Goal: Book appointment/travel/reservation

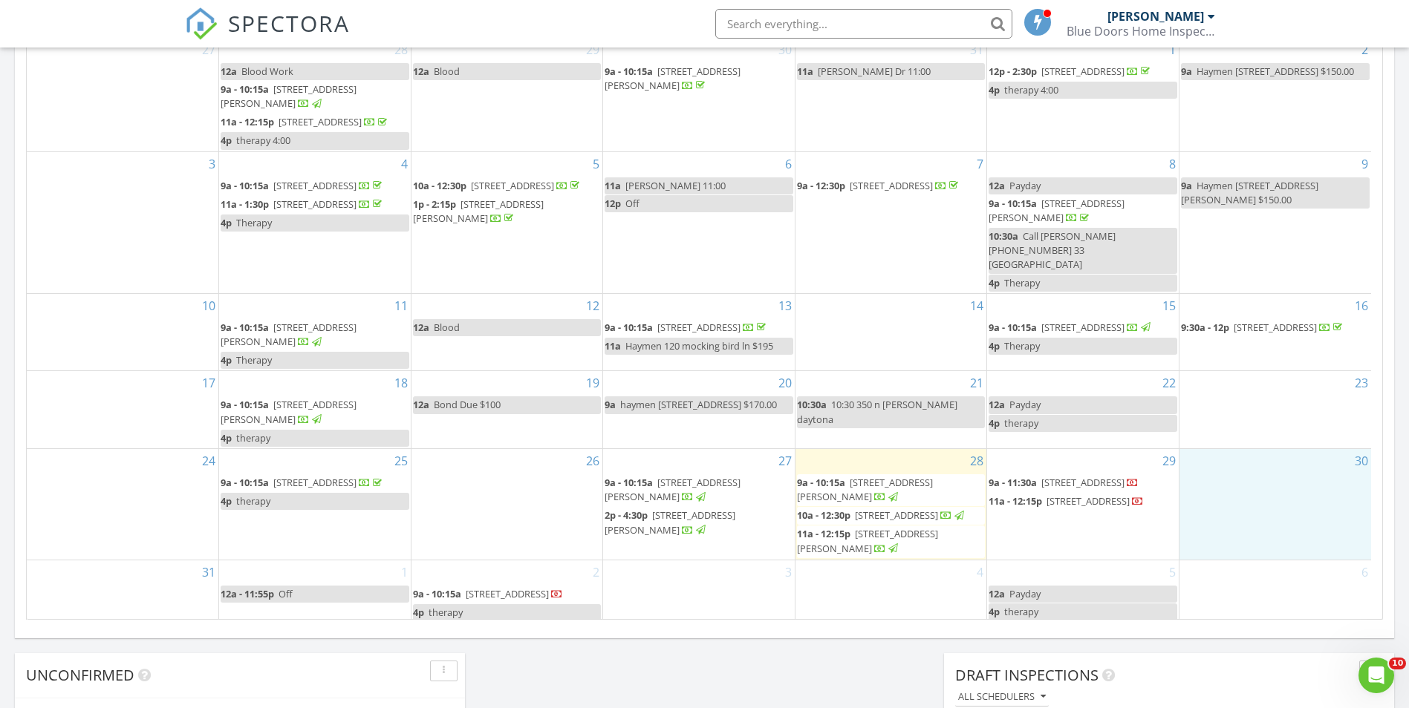
click at [1253, 510] on div "30" at bounding box center [1275, 504] width 192 height 111
click at [1256, 472] on link "Event" at bounding box center [1272, 472] width 76 height 24
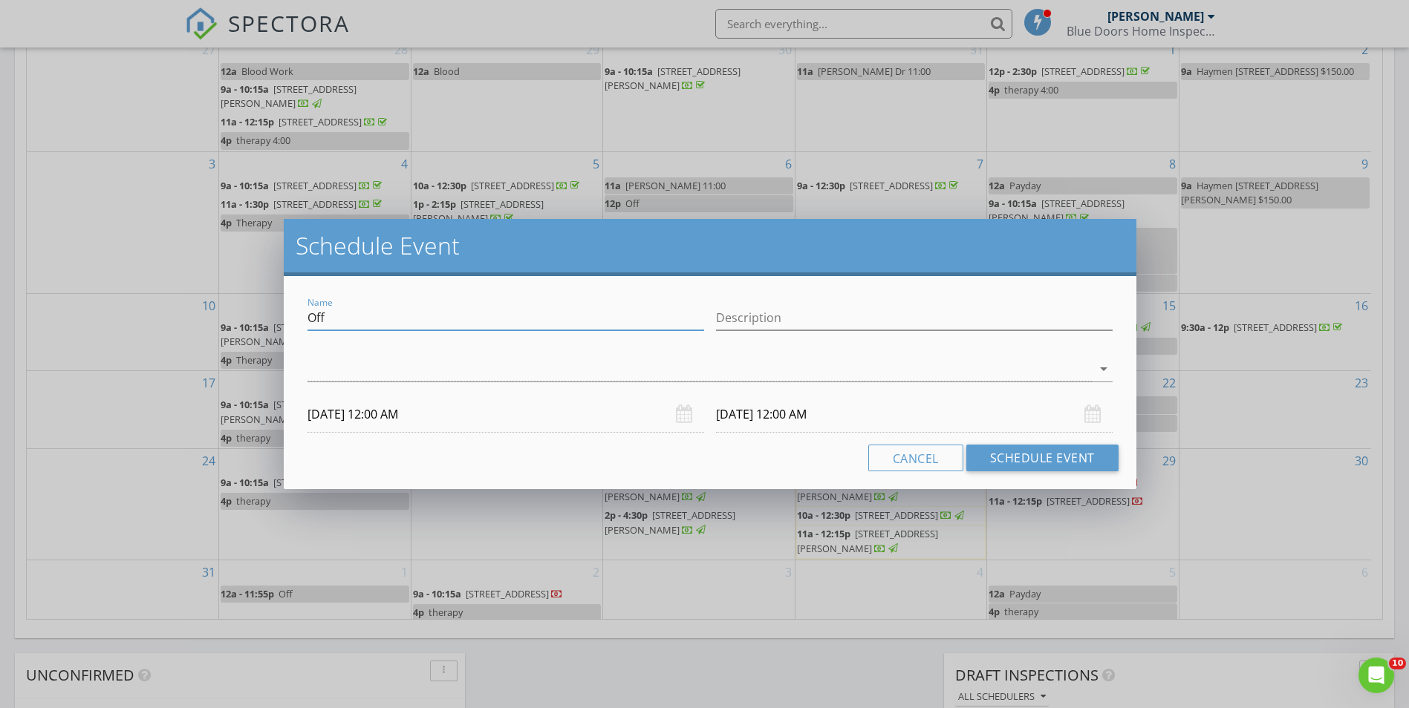
drag, startPoint x: 389, startPoint y: 322, endPoint x: 280, endPoint y: 320, distance: 109.2
click at [280, 320] on div "Schedule Event Name Off Description arrow_drop_down [DATE] 12:00 AM [DATE] 12:0…" at bounding box center [704, 354] width 1409 height 708
type input "Haymen 1792 honeytree st $140.00"
click at [406, 374] on div at bounding box center [698, 369] width 783 height 25
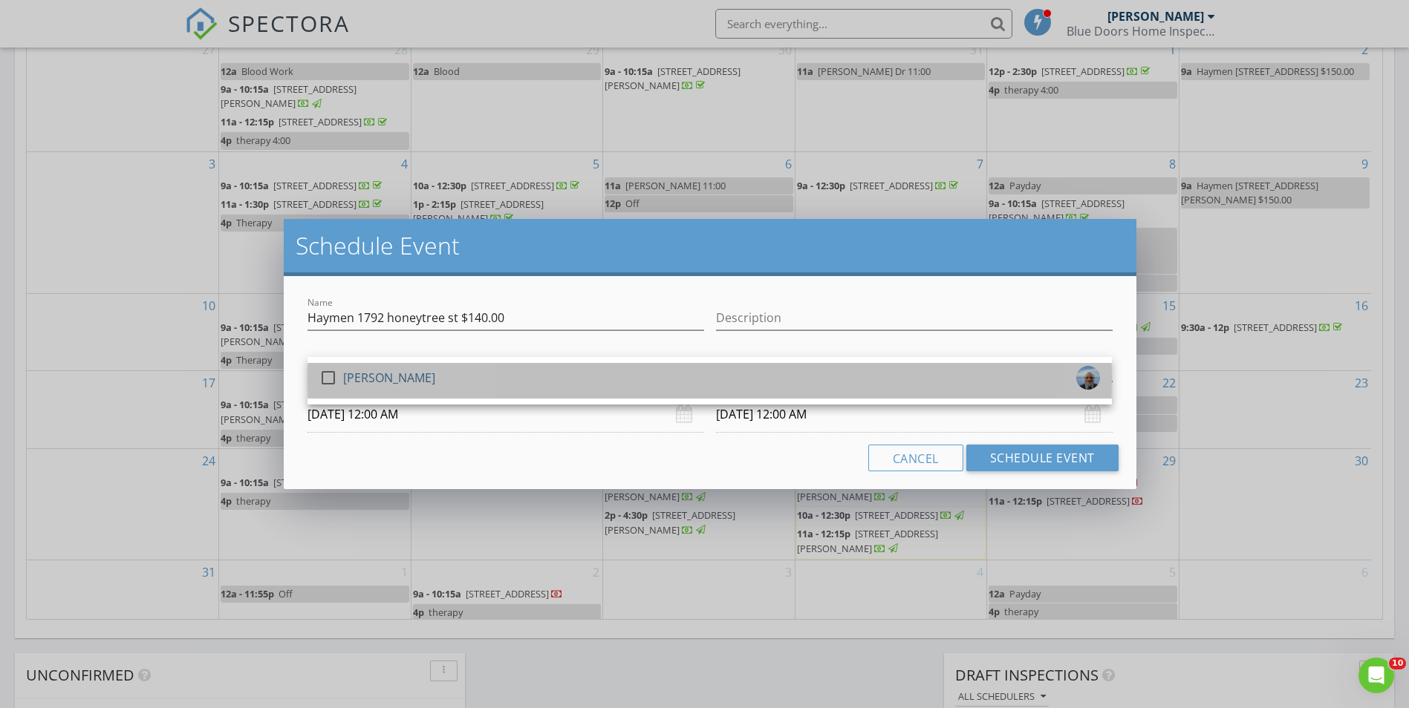
click at [386, 377] on div "[PERSON_NAME]" at bounding box center [389, 378] width 92 height 24
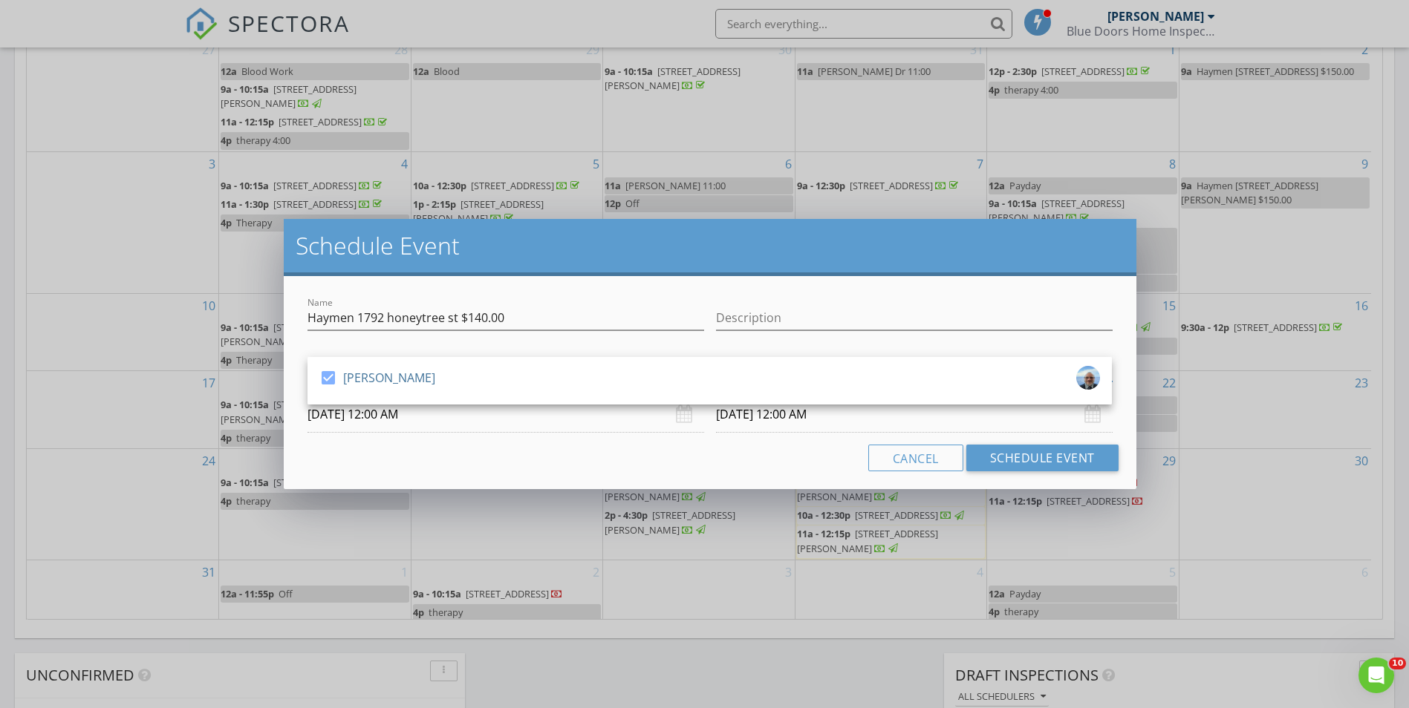
click at [459, 472] on div "Name [PERSON_NAME] [STREET_ADDRESS] $140.00 Description check_box [PERSON_NAME]…" at bounding box center [710, 382] width 852 height 213
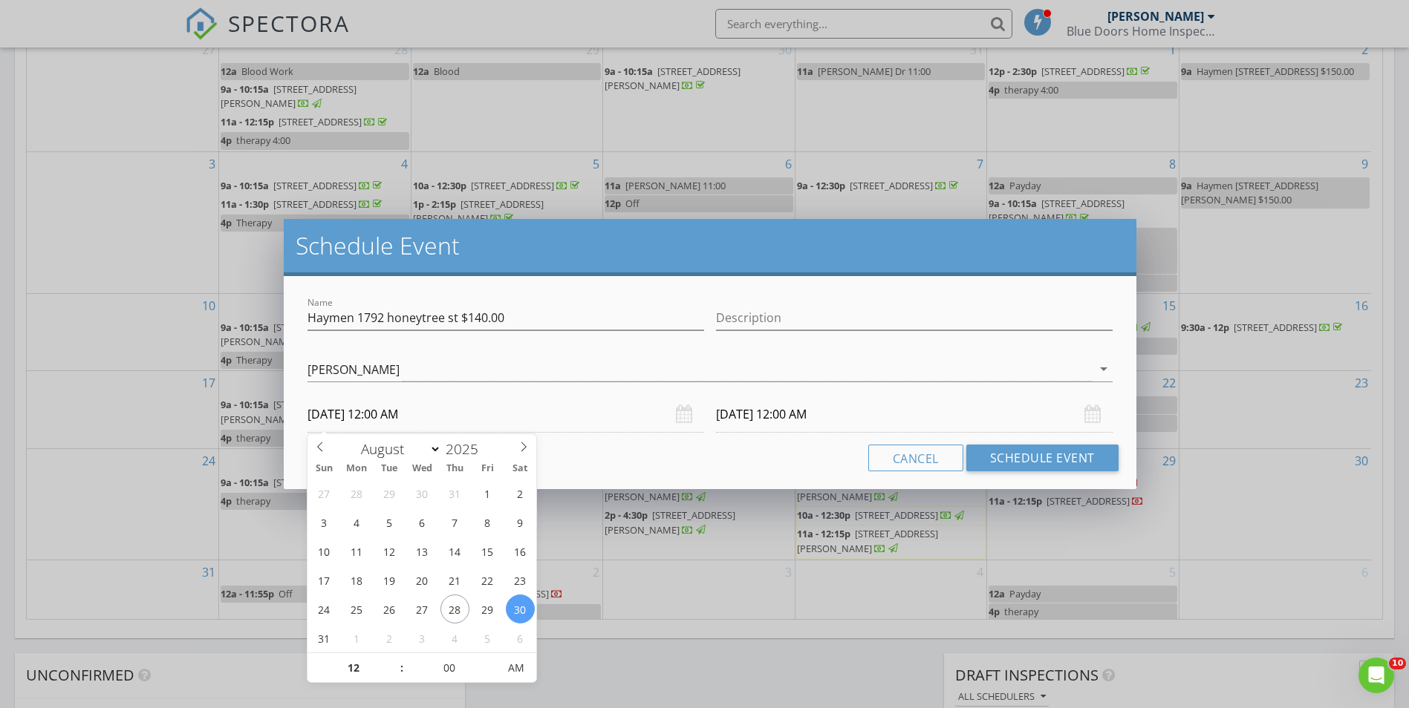
click at [396, 416] on input "[DATE] 12:00 AM" at bounding box center [505, 415] width 397 height 36
type input "01"
type input "[DATE] 1:00 AM"
click at [393, 658] on span at bounding box center [394, 660] width 10 height 15
type input "02"
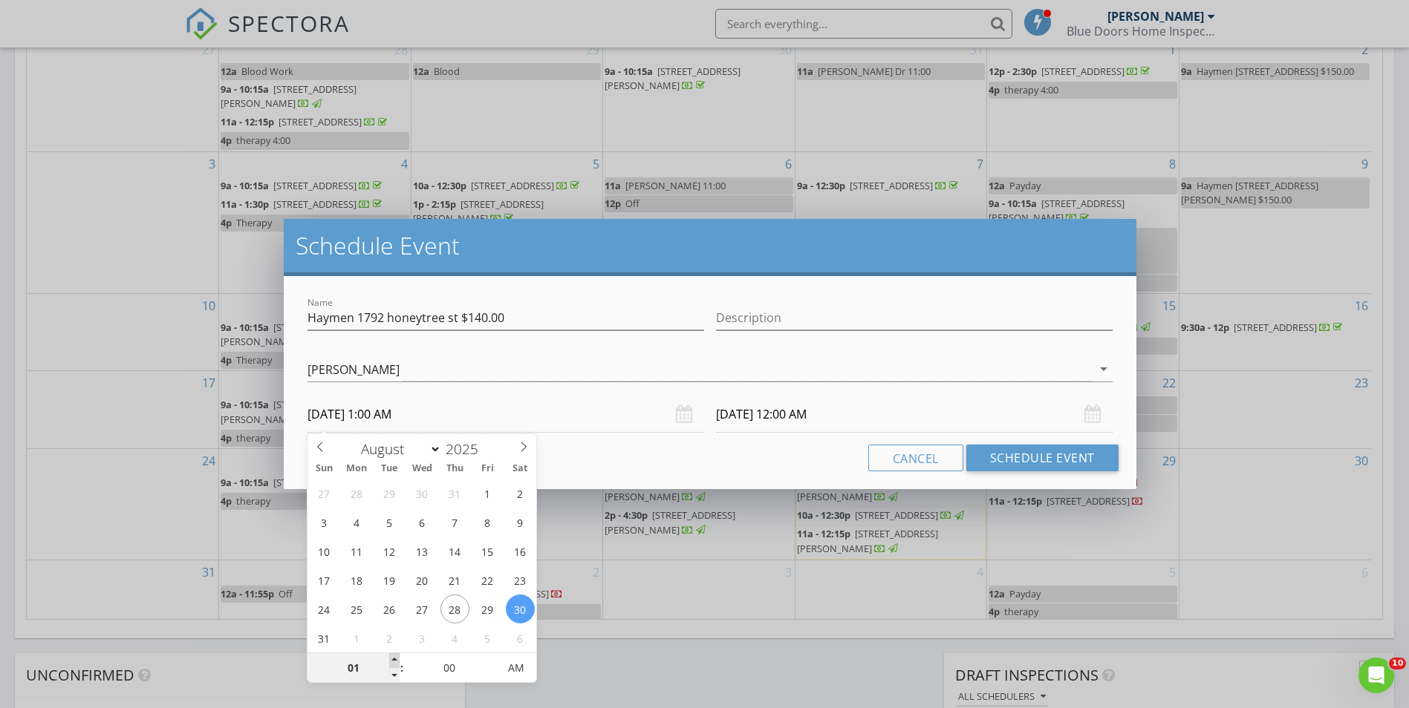
type input "[DATE] 2:00 AM"
click at [393, 658] on span at bounding box center [394, 660] width 10 height 15
type input "03"
type input "[DATE] 3:00 AM"
click at [393, 658] on span at bounding box center [394, 660] width 10 height 15
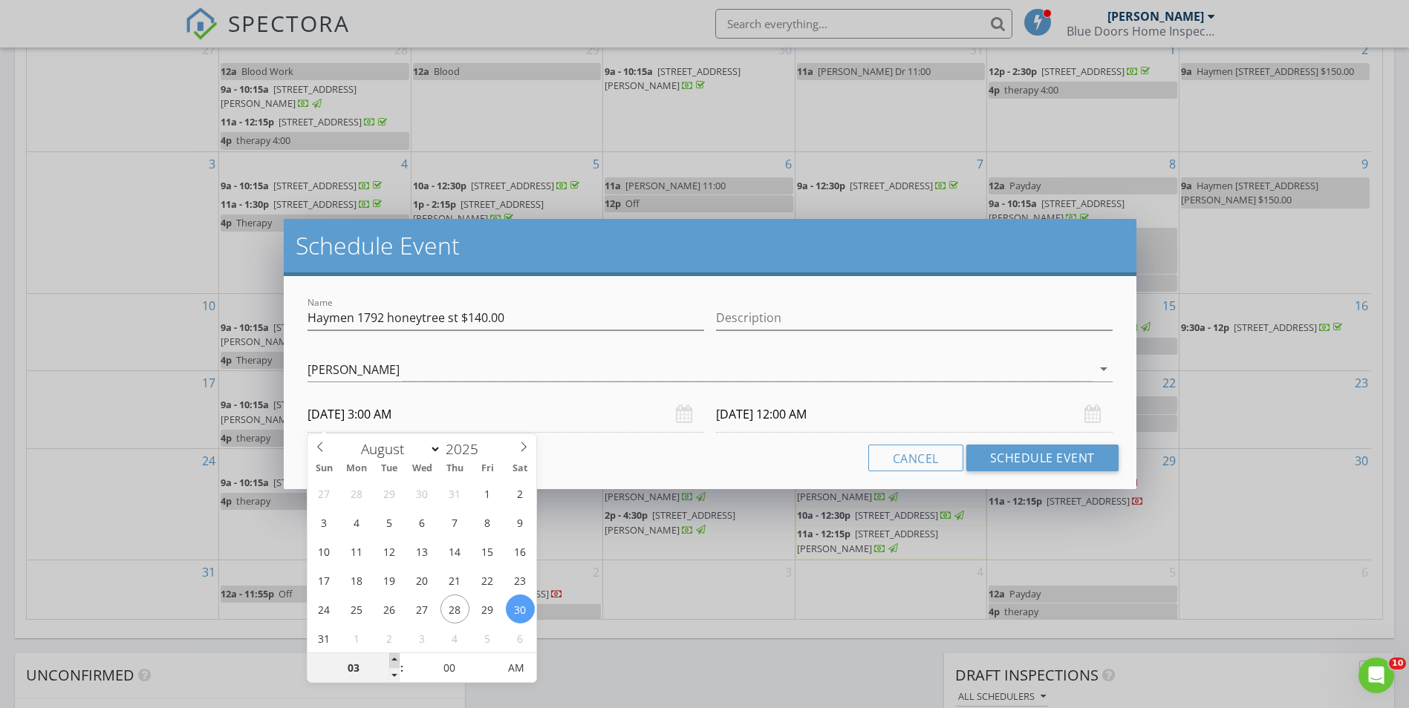
type input "04"
type input "[DATE] 4:00 AM"
click at [393, 658] on span at bounding box center [394, 660] width 10 height 15
type input "05"
type input "[DATE] 5:00 AM"
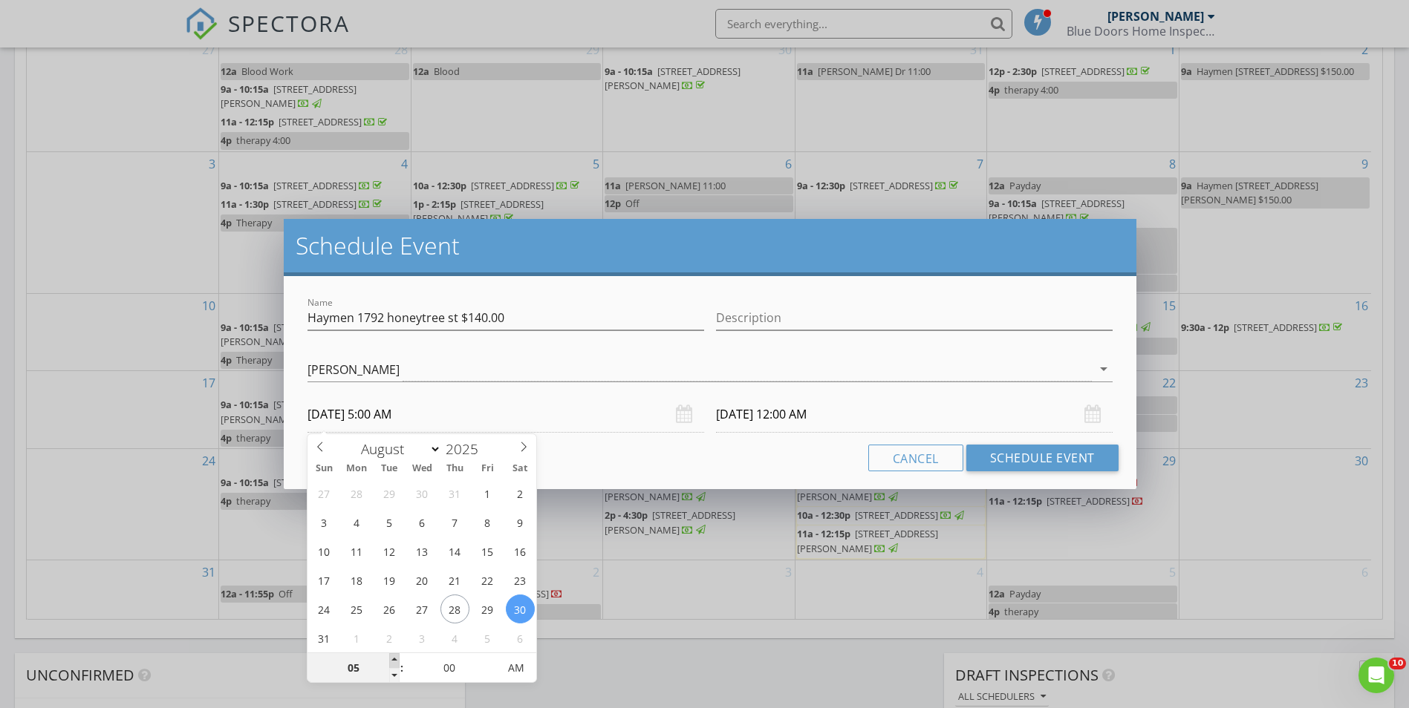
click at [393, 657] on span at bounding box center [394, 660] width 10 height 15
type input "06"
type input "[DATE] 6:00 AM"
click at [393, 657] on span at bounding box center [394, 660] width 10 height 15
type input "07"
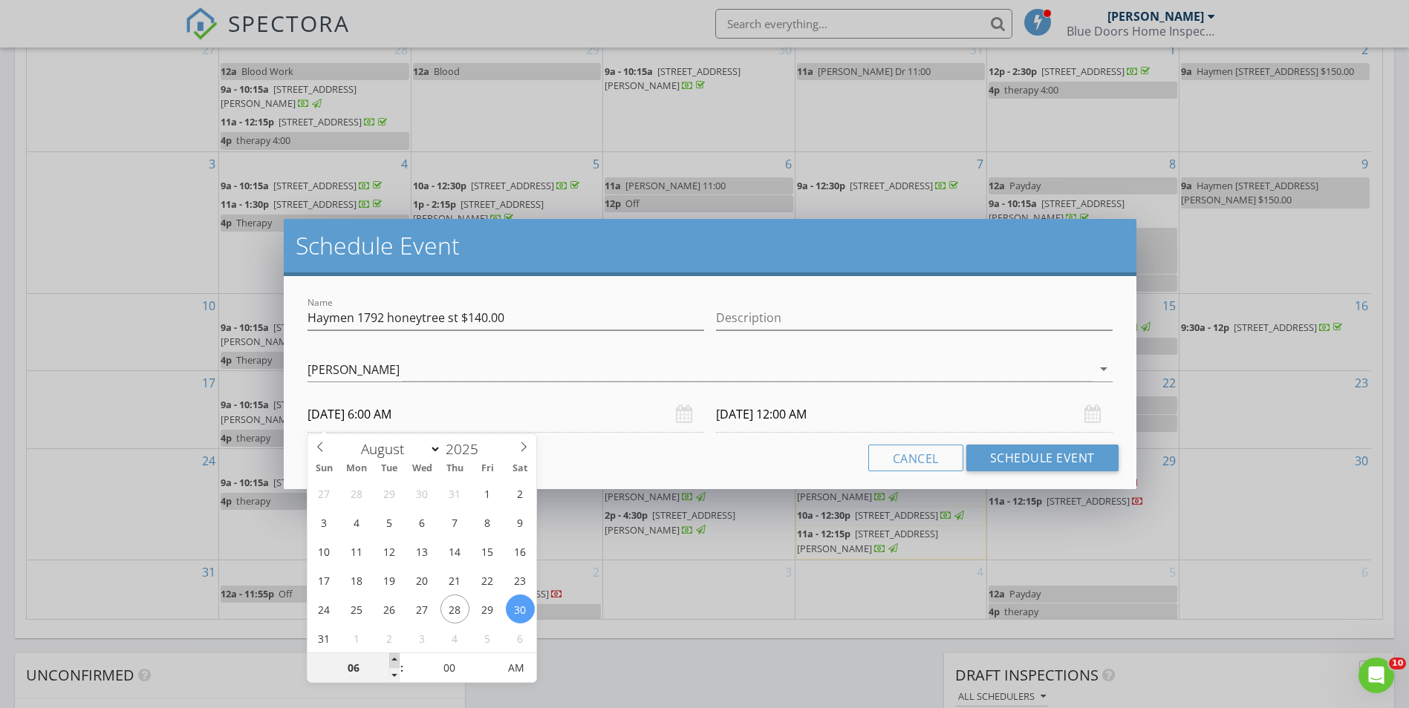
type input "[DATE] 7:00 AM"
click at [393, 657] on span at bounding box center [394, 660] width 10 height 15
type input "08"
type input "[DATE] 8:00 AM"
click at [393, 657] on span at bounding box center [394, 660] width 10 height 15
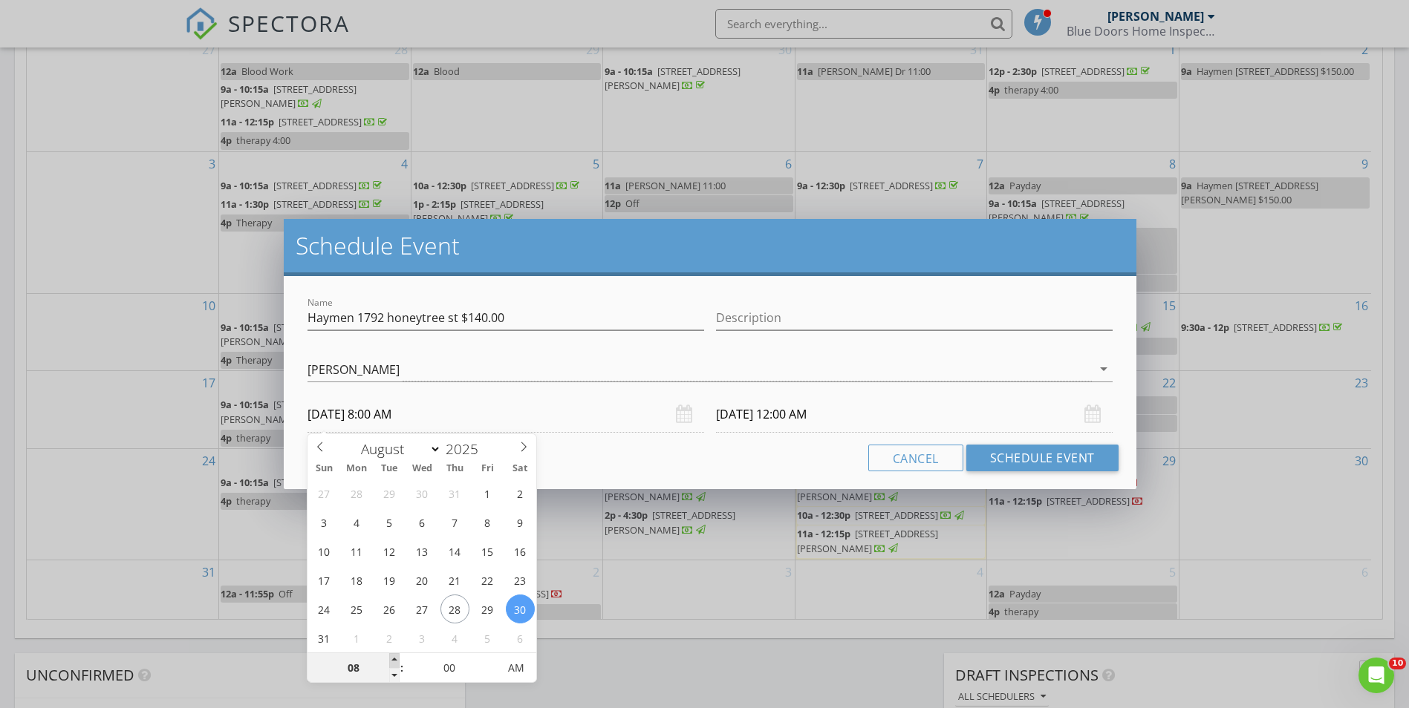
type input "[DATE] 8:00 AM"
type input "09"
type input "[DATE] 9:00 AM"
click at [393, 657] on span at bounding box center [394, 660] width 10 height 15
click at [733, 454] on div "Cancel Schedule Event" at bounding box center [709, 458] width 816 height 27
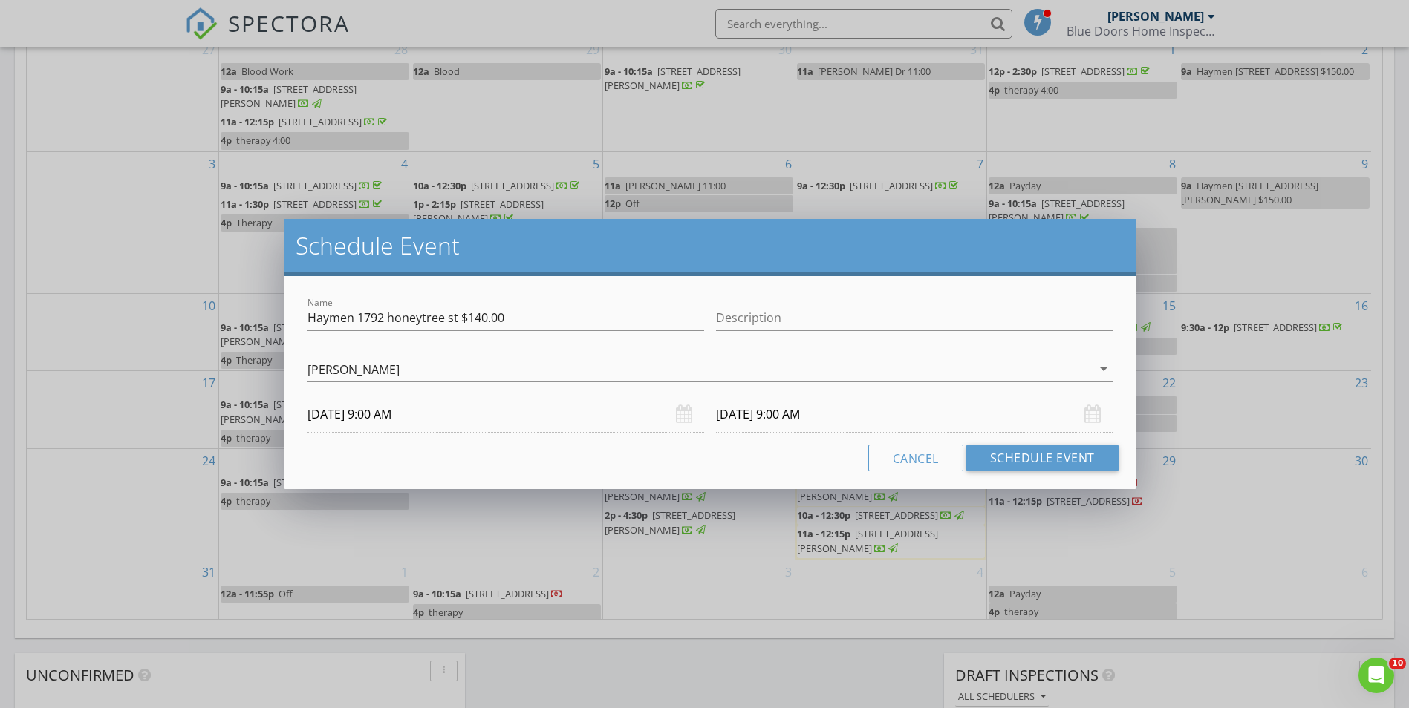
click at [761, 423] on input "[DATE] 9:00 AM" at bounding box center [914, 415] width 397 height 36
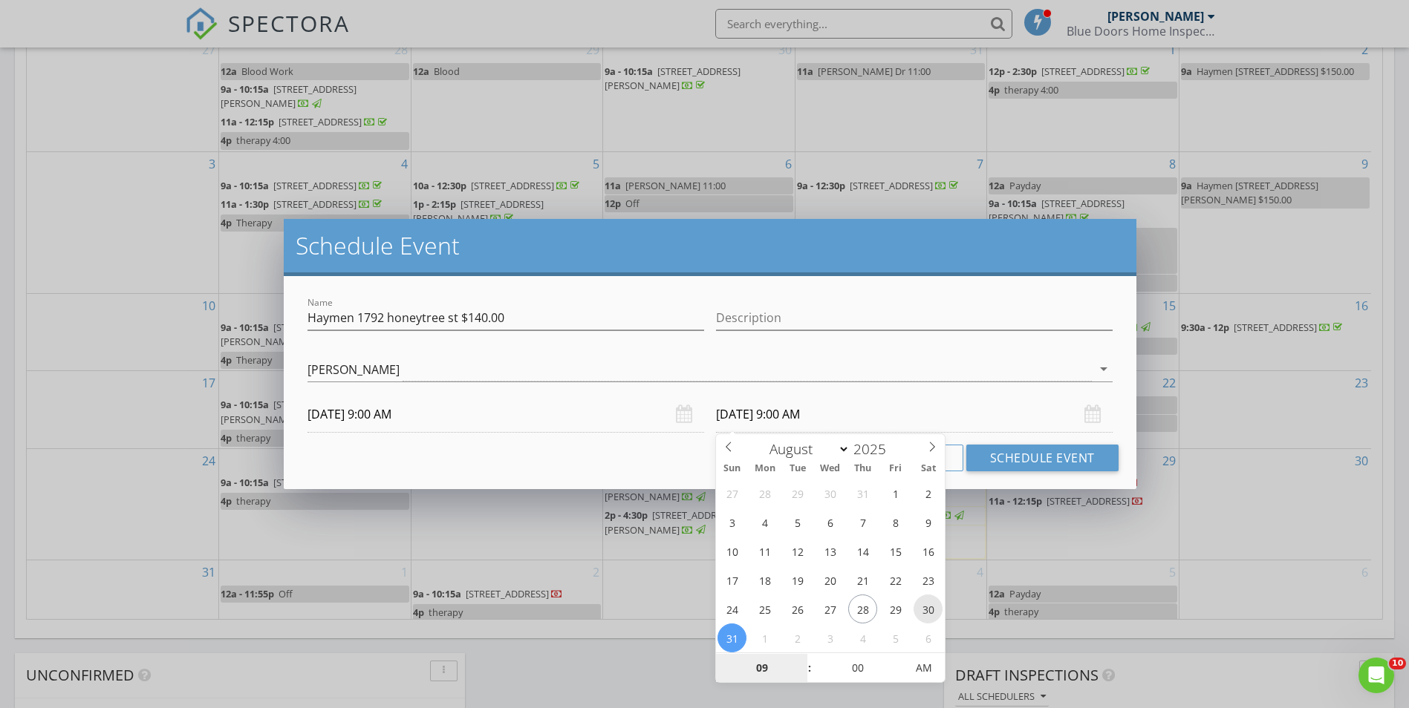
type input "[DATE] 9:00 AM"
click at [684, 464] on div "Cancel Schedule Event" at bounding box center [709, 458] width 816 height 27
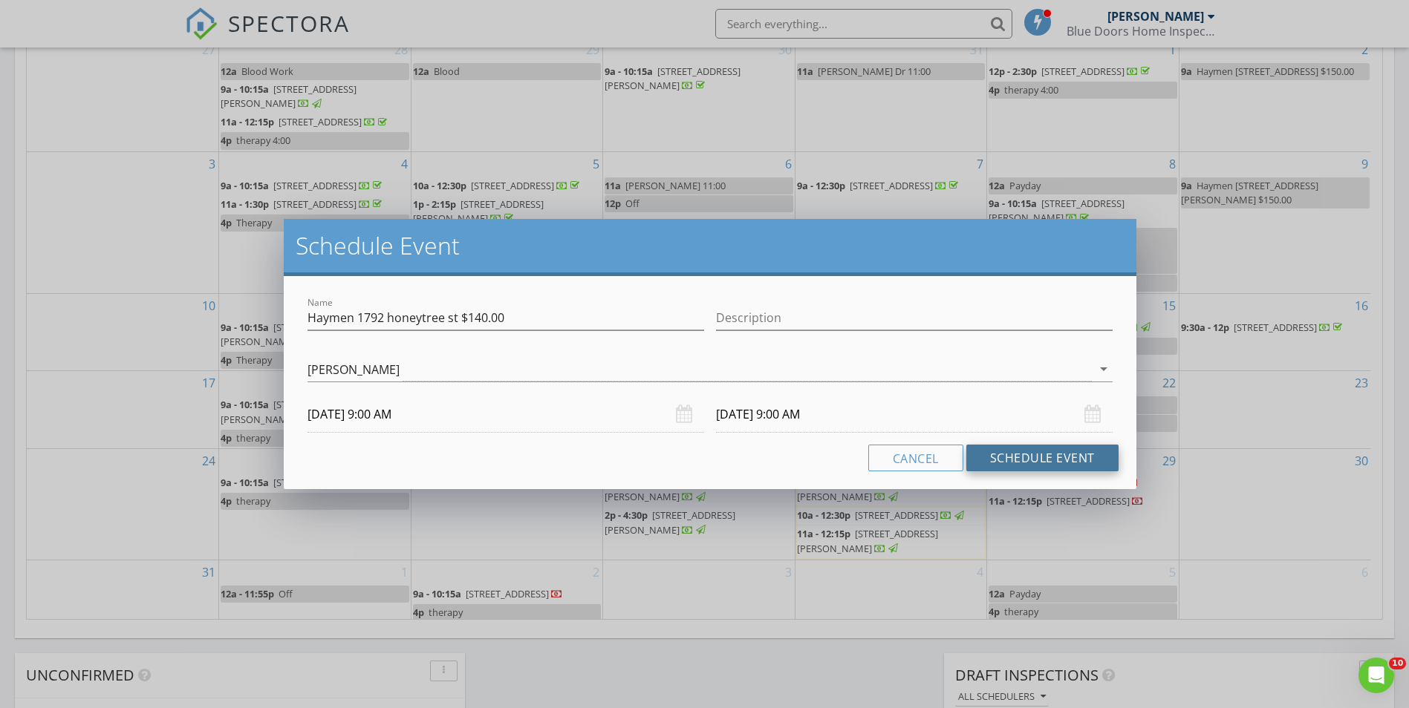
click at [1034, 457] on button "Schedule Event" at bounding box center [1042, 458] width 152 height 27
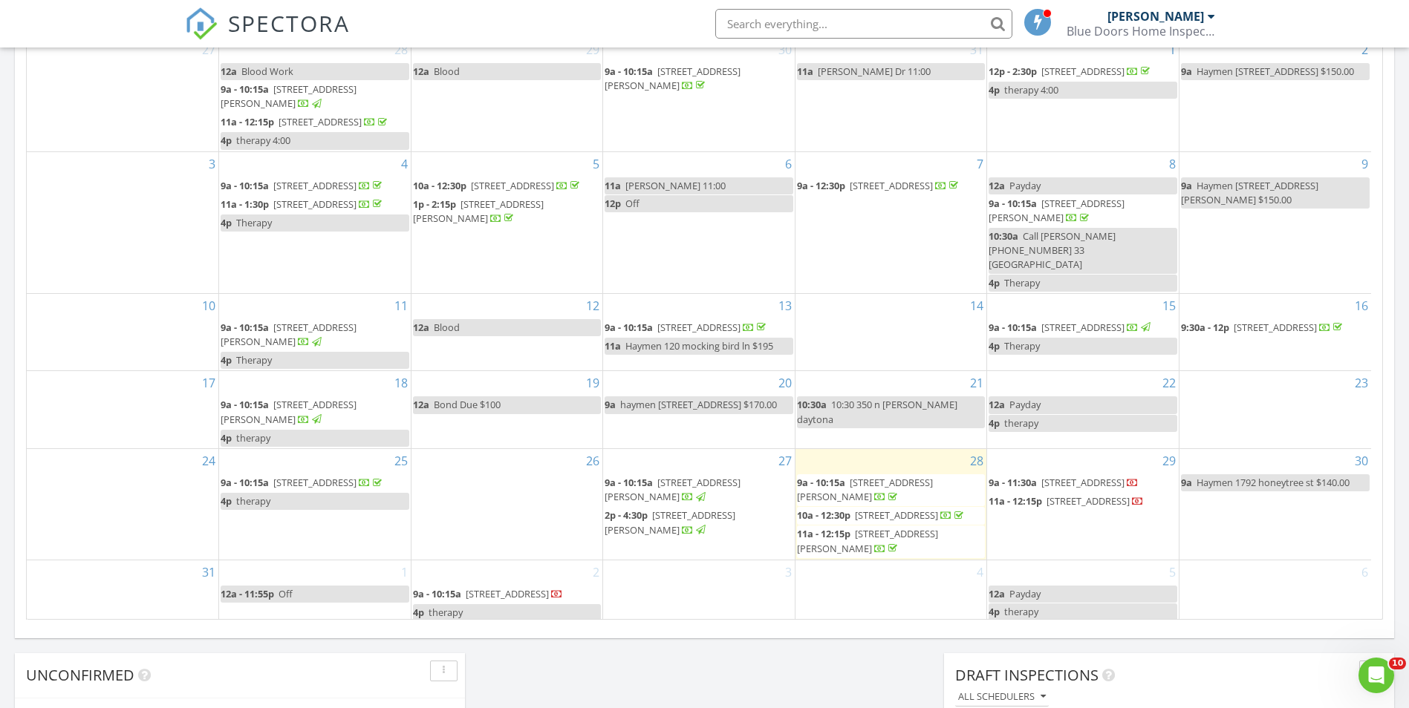
click at [1, 509] on div "[DATE] [PERSON_NAME] 9:00 am [STREET_ADDRESS][PERSON_NAME] [PERSON_NAME] 19 min…" at bounding box center [704, 125] width 1409 height 1351
click at [882, 30] on input "text" at bounding box center [863, 24] width 297 height 30
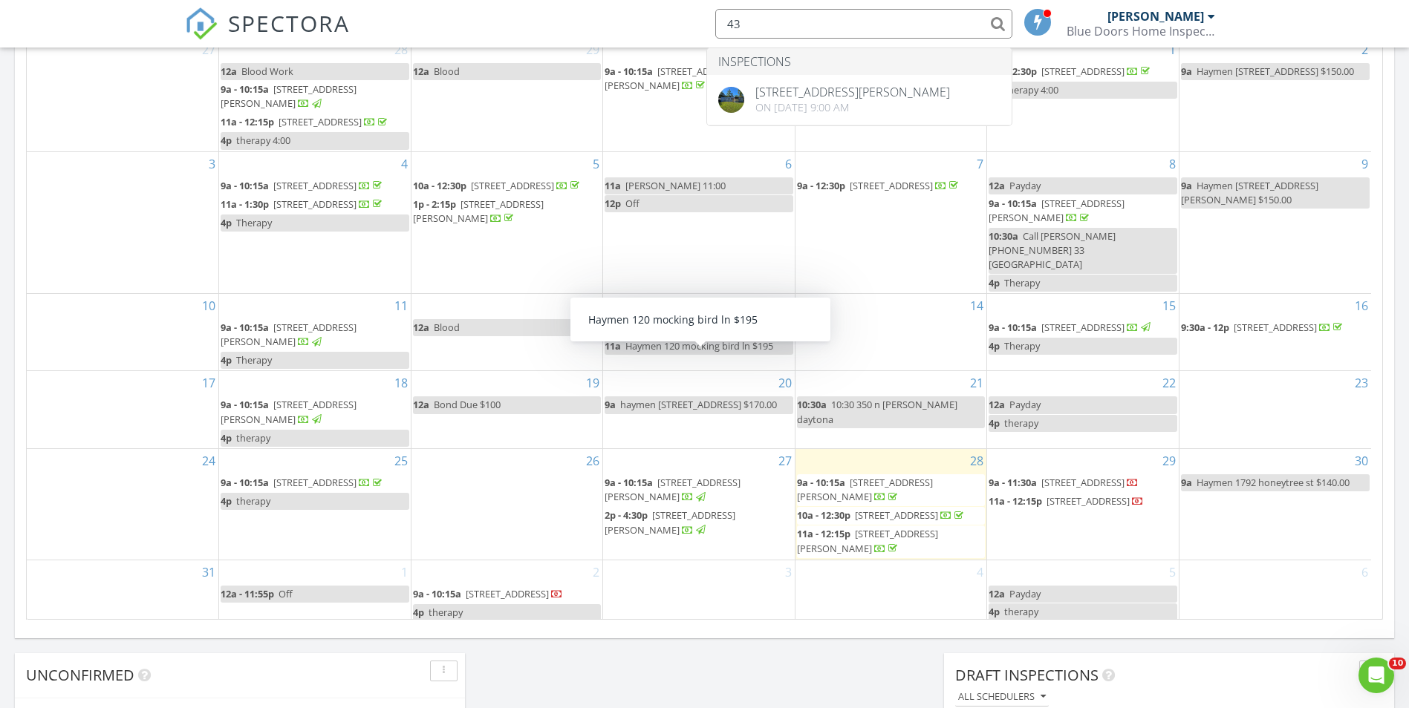
type input "4"
type input "a"
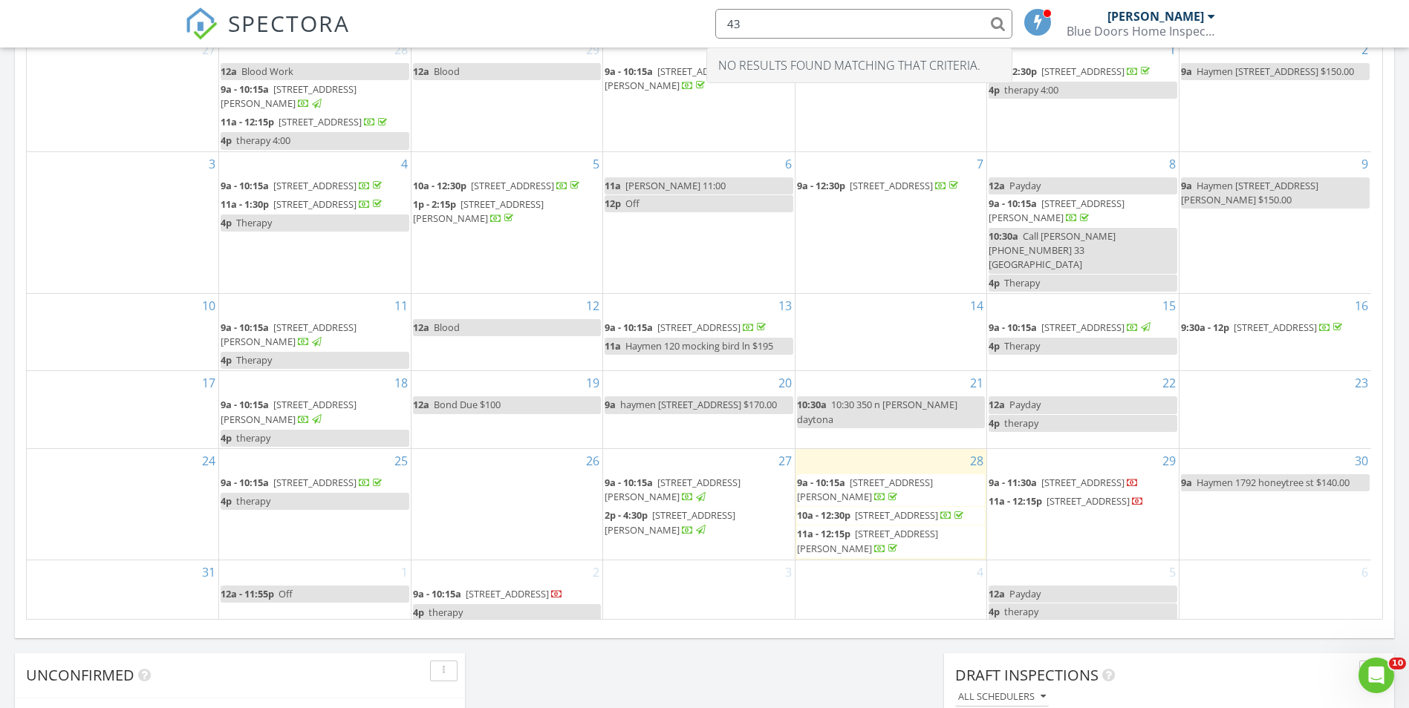
type input "4"
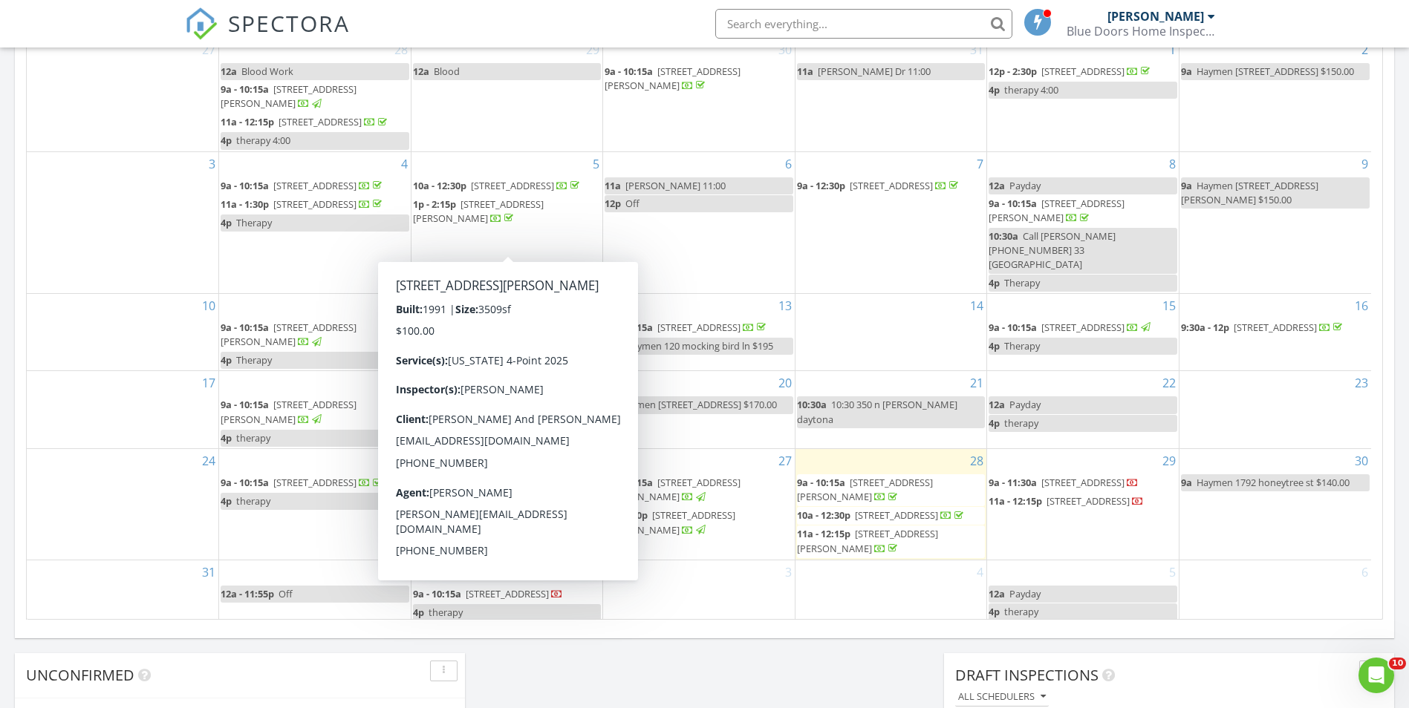
click at [4, 518] on div "[DATE] [PERSON_NAME] 9:00 am [STREET_ADDRESS][PERSON_NAME] [PERSON_NAME] 19 min…" at bounding box center [704, 125] width 1409 height 1351
